Goal: Transaction & Acquisition: Purchase product/service

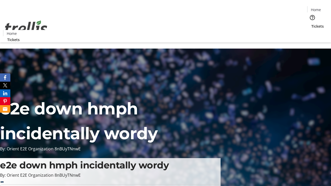
click at [311, 24] on span "Tickets" at bounding box center [317, 26] width 12 height 5
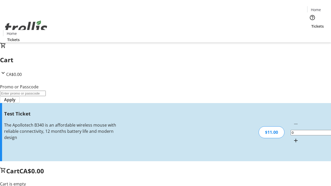
click at [292, 137] on mat-icon "Increment by one" at bounding box center [295, 140] width 6 height 6
type input "1"
type input "UNLOCK"
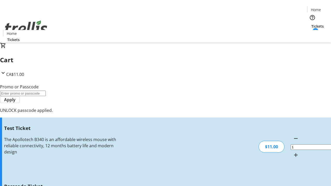
type input "5"
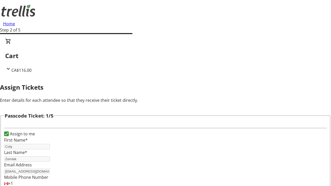
type input "Lupe"
type input "Bins"
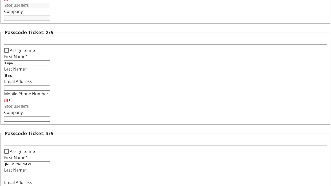
type input "[PERSON_NAME]"
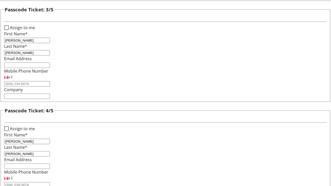
type input "[PERSON_NAME]"
checkbox input "true"
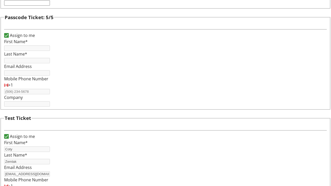
type input "Coty"
type input "Zemlak"
type input "[EMAIL_ADDRESS][DOMAIN_NAME]"
